Goal: Task Accomplishment & Management: Manage account settings

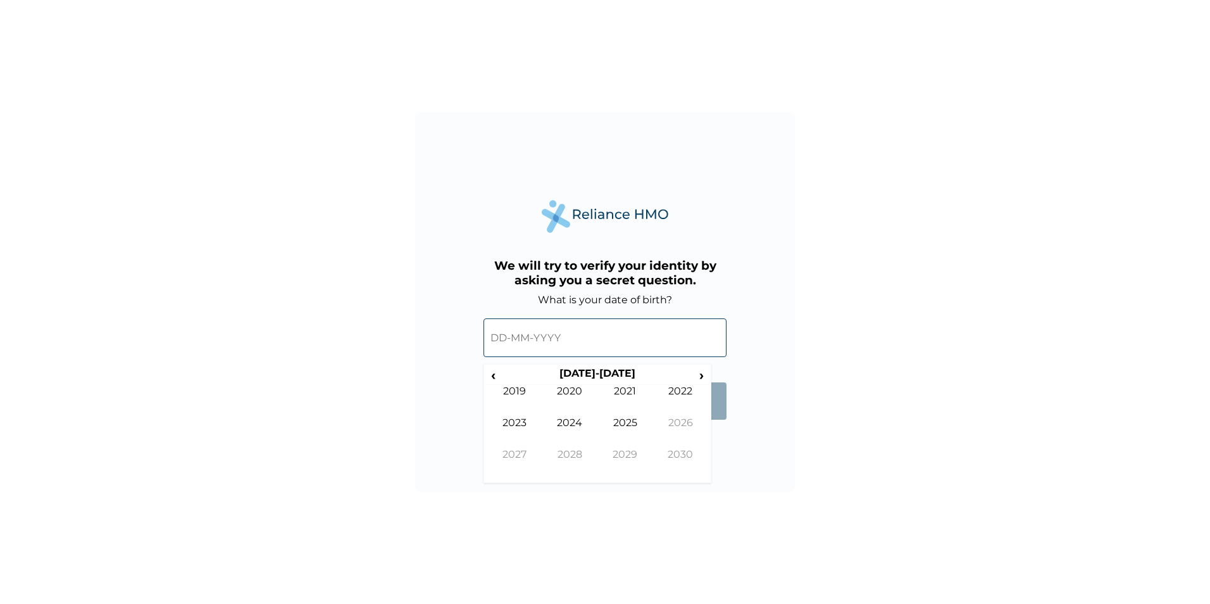
click at [586, 330] on input "text" at bounding box center [604, 337] width 243 height 39
click at [499, 376] on span "‹" at bounding box center [492, 375] width 13 height 16
click at [498, 376] on span "‹" at bounding box center [492, 375] width 13 height 16
click at [497, 376] on span "‹" at bounding box center [492, 375] width 13 height 16
click at [566, 424] on td "1994" at bounding box center [570, 432] width 56 height 32
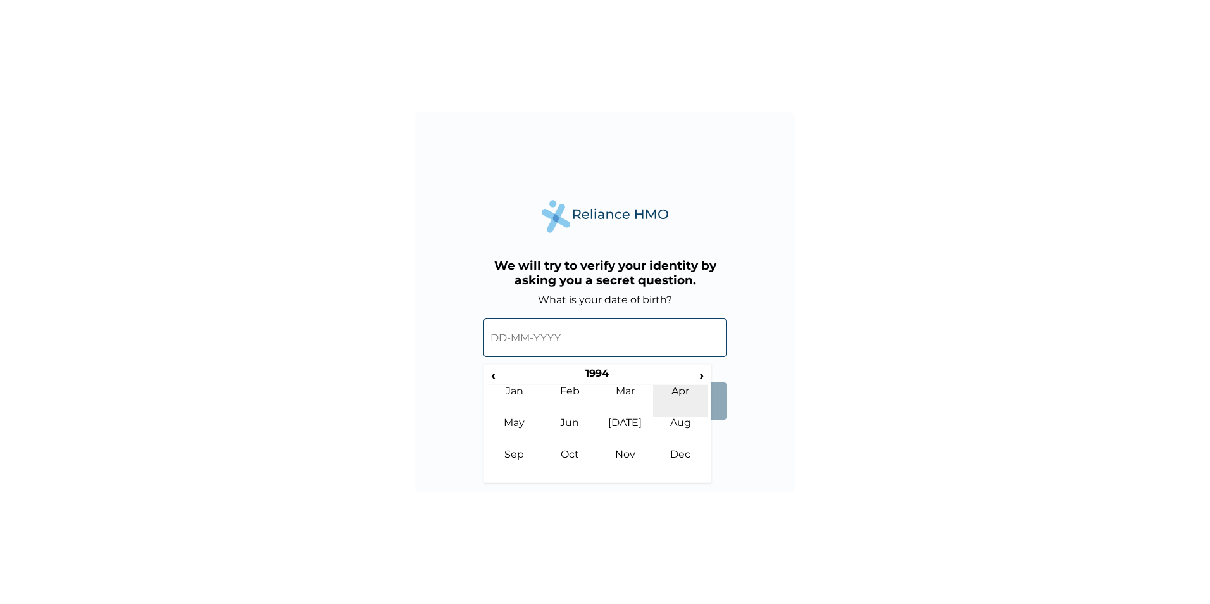
click at [675, 391] on td "Apr" at bounding box center [681, 401] width 56 height 32
click at [566, 480] on td "26" at bounding box center [566, 482] width 32 height 18
type input "[DATE]"
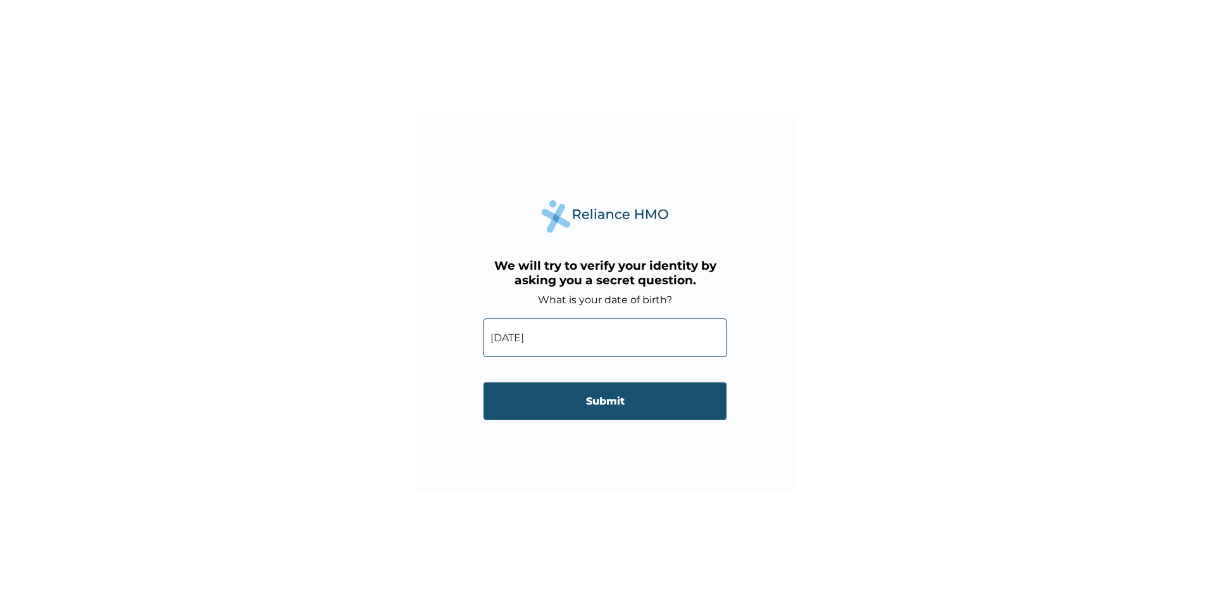
click at [608, 408] on input "Submit" at bounding box center [604, 400] width 243 height 37
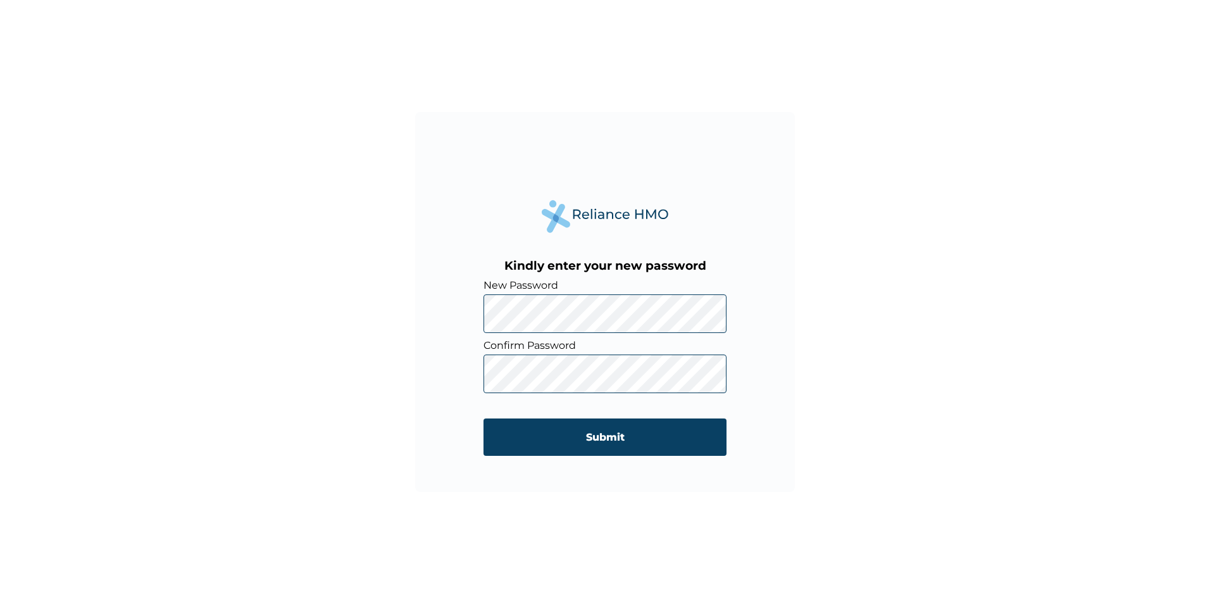
click at [477, 321] on div "Kindly enter your new password New Password Confirm Password Submit" at bounding box center [605, 302] width 380 height 380
click at [557, 429] on input "Submit" at bounding box center [604, 436] width 243 height 37
